Goal: Information Seeking & Learning: Learn about a topic

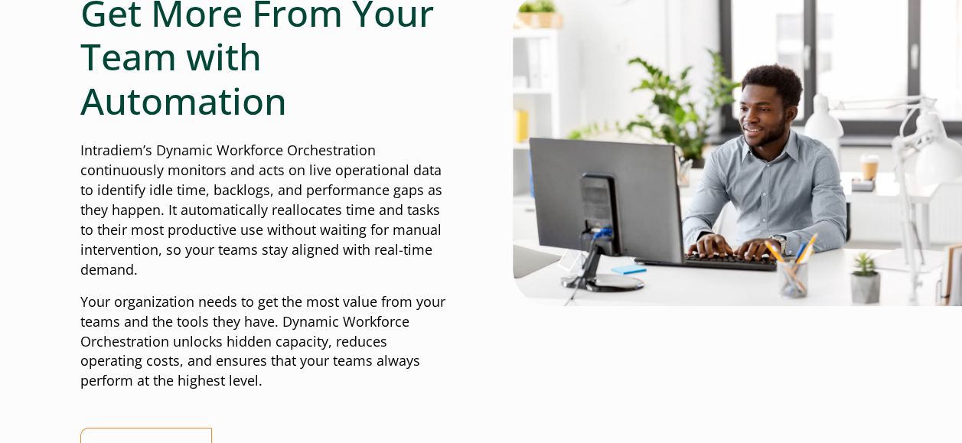
scroll to position [612, 0]
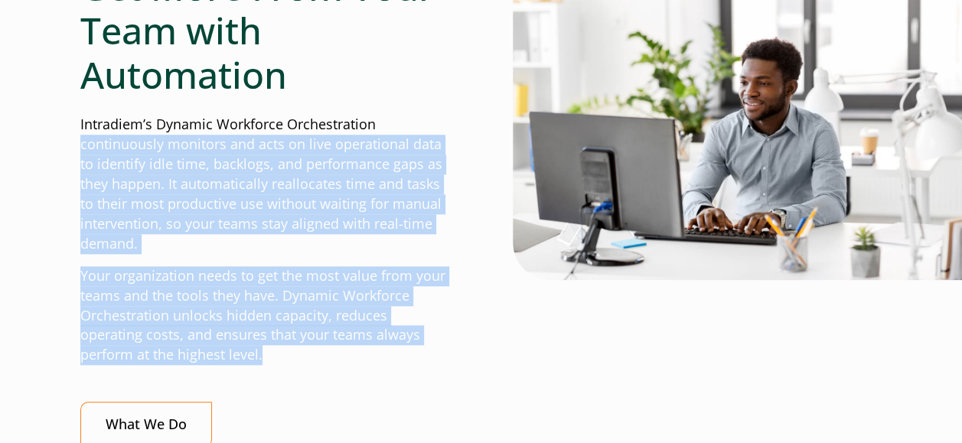
drag, startPoint x: 81, startPoint y: 139, endPoint x: 421, endPoint y: 353, distance: 401.2
click at [421, 353] on div "Get More From Your Team with Automation Intradiem’s Dynamic Workforce Orchestra…" at bounding box center [265, 206] width 370 height 483
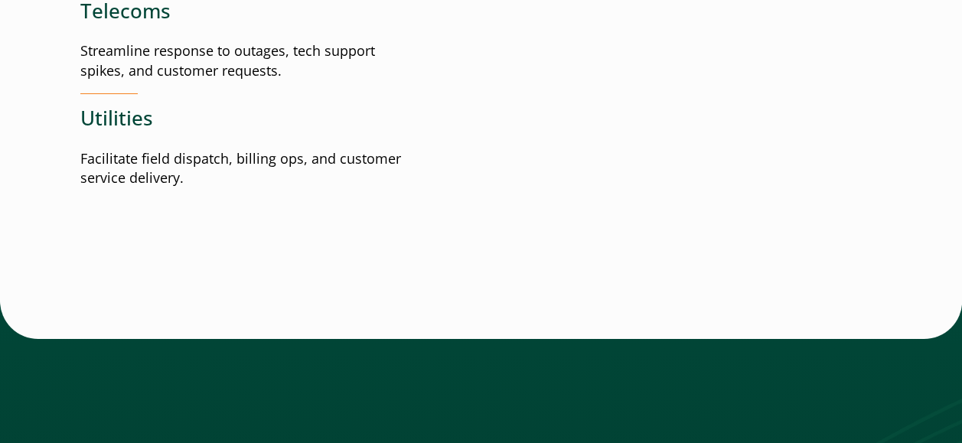
scroll to position [2831, 0]
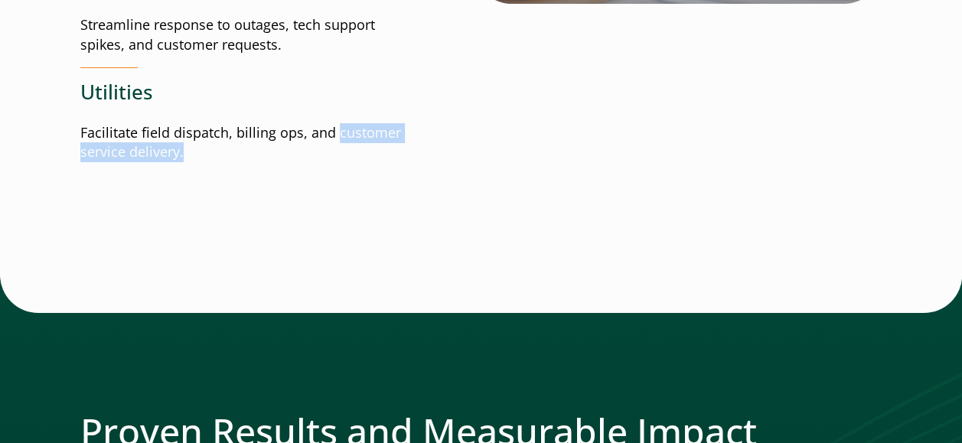
drag, startPoint x: 335, startPoint y: 127, endPoint x: 402, endPoint y: 158, distance: 73.3
click at [402, 158] on p "Facilitate field dispatch, billing ops, and customer service delivery." at bounding box center [245, 143] width 331 height 40
click at [83, 125] on p "Facilitate field dispatch, billing ops, and customer service delivery." at bounding box center [245, 143] width 331 height 40
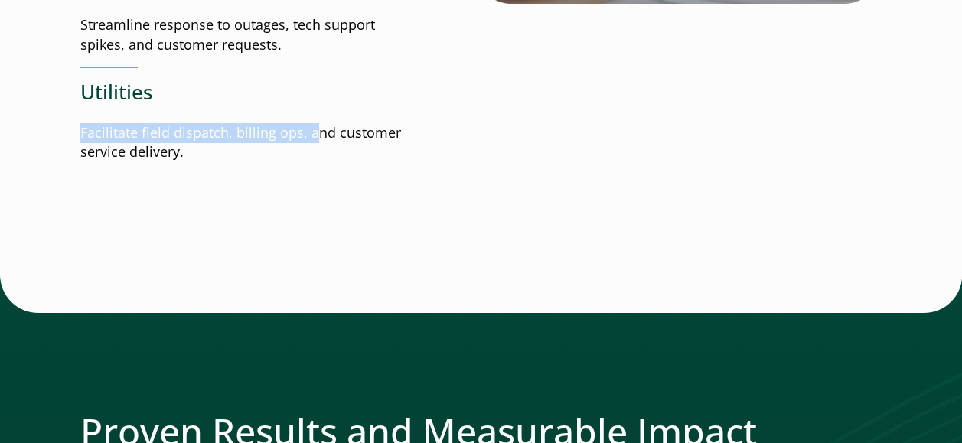
drag, startPoint x: 78, startPoint y: 127, endPoint x: 314, endPoint y: 122, distance: 235.7
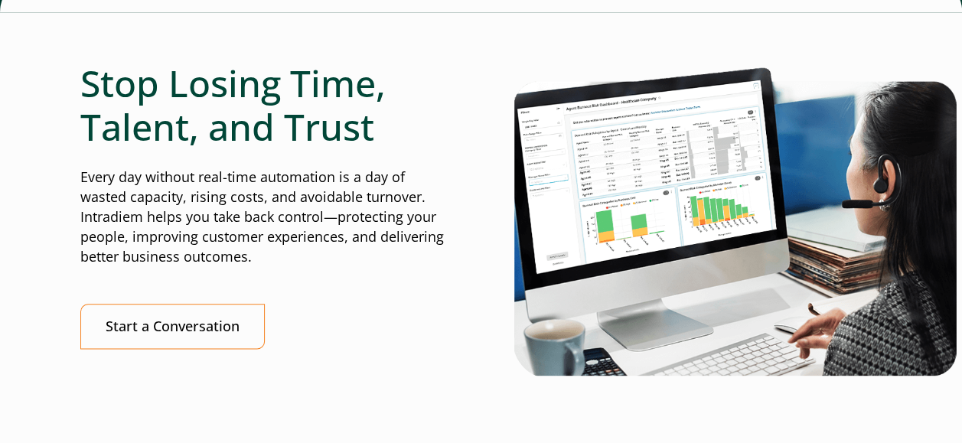
scroll to position [3621, 0]
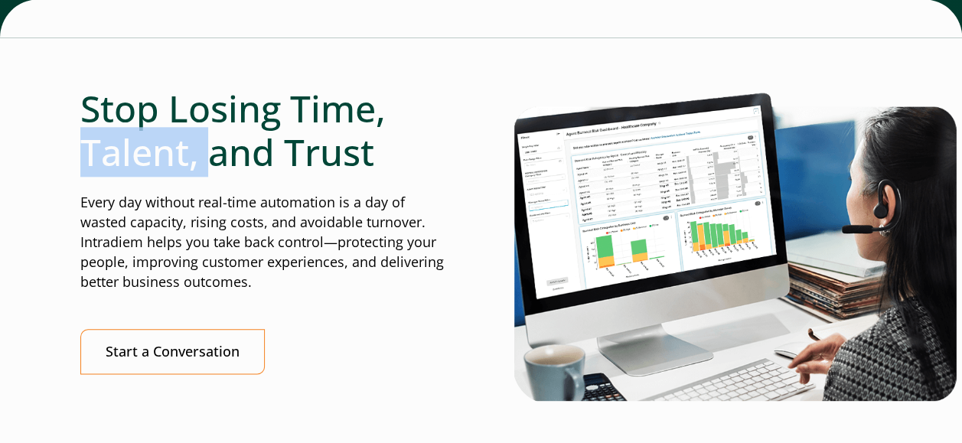
drag, startPoint x: 87, startPoint y: 144, endPoint x: 204, endPoint y: 151, distance: 117.3
click at [204, 151] on h2 "Stop Losing Time, Talent, and Trust" at bounding box center [265, 130] width 370 height 88
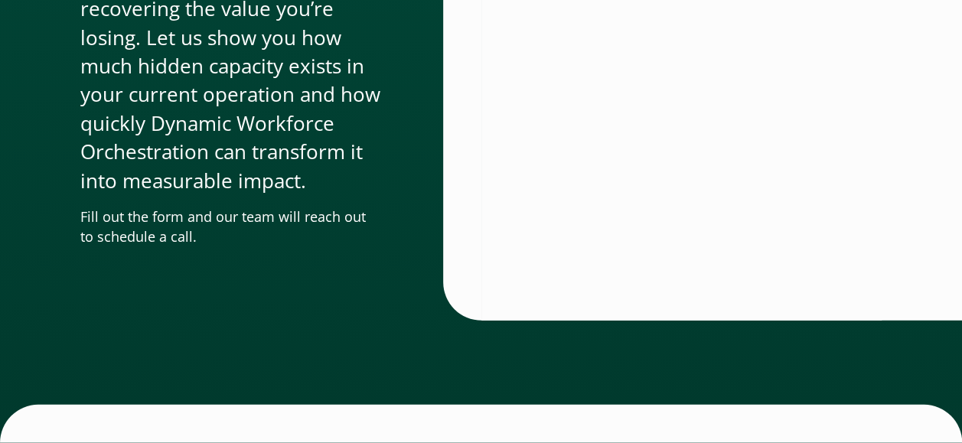
scroll to position [5168, 0]
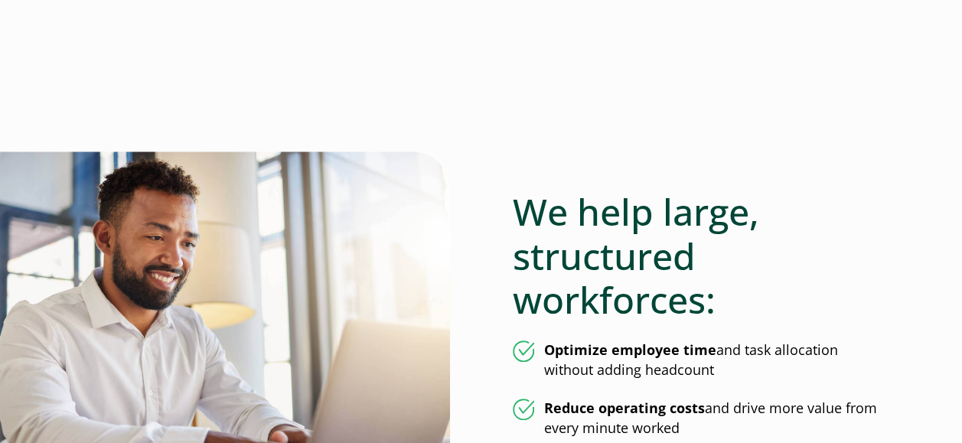
scroll to position [536, 0]
